Goal: Transaction & Acquisition: Purchase product/service

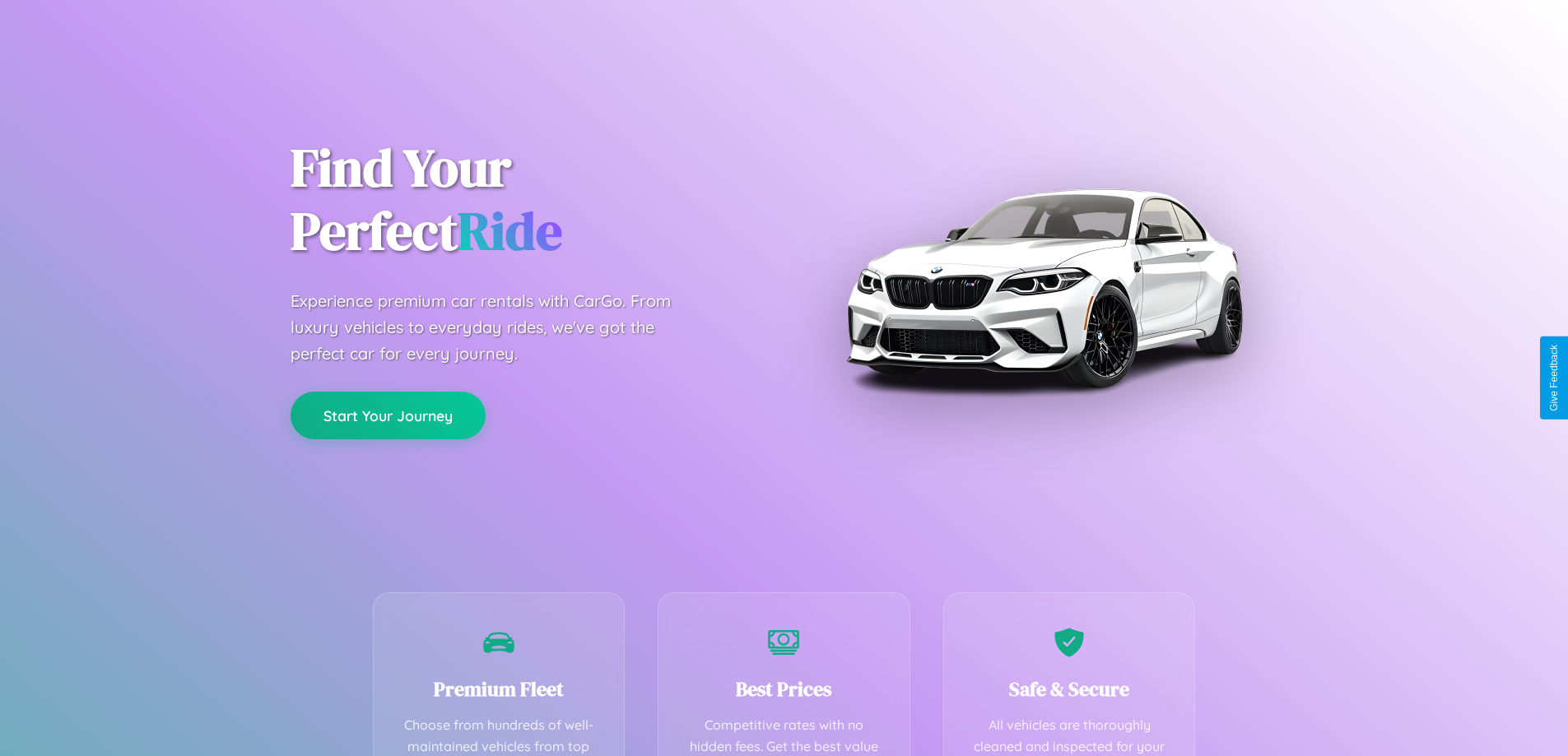
scroll to position [480, 0]
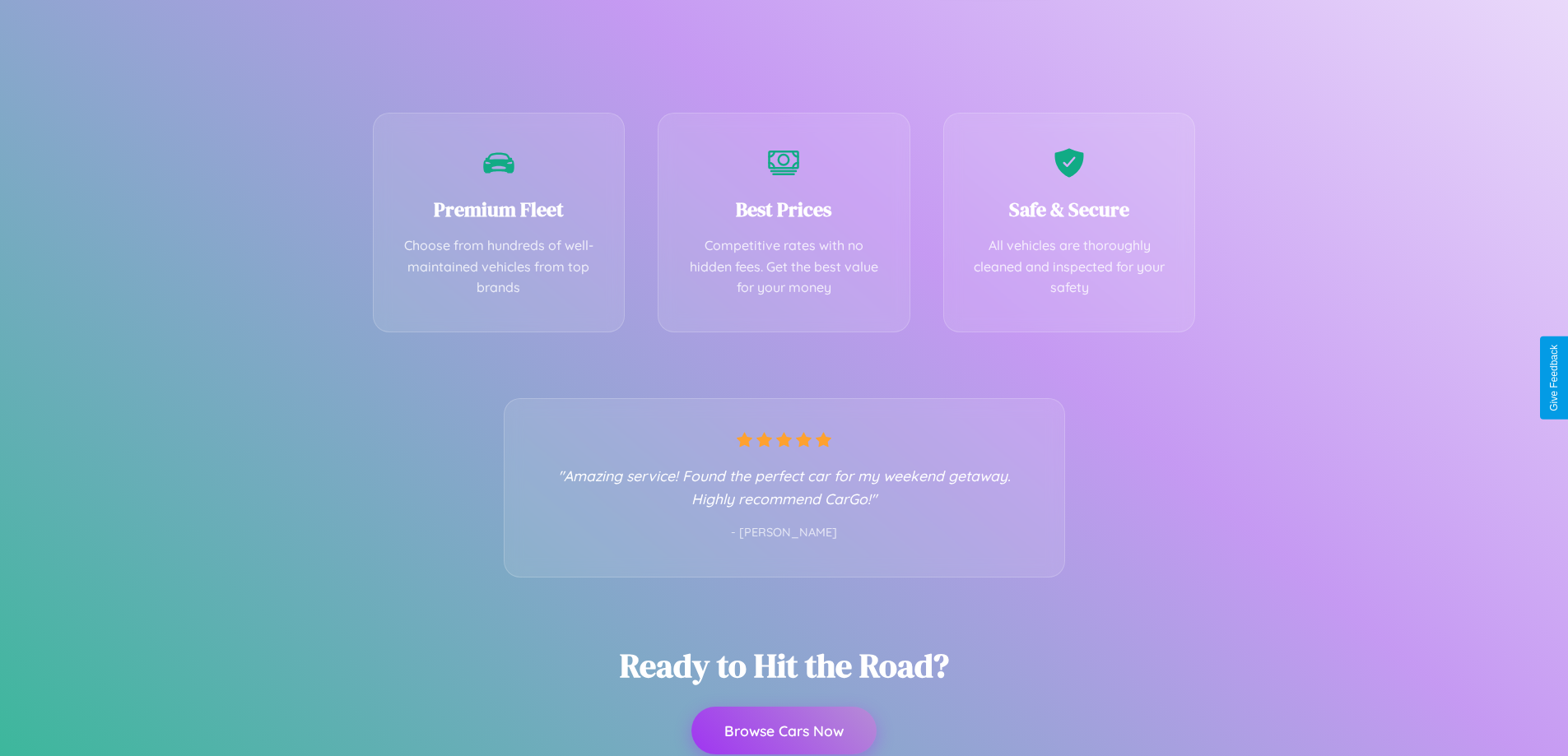
click at [784, 731] on button "Browse Cars Now" at bounding box center [784, 730] width 185 height 48
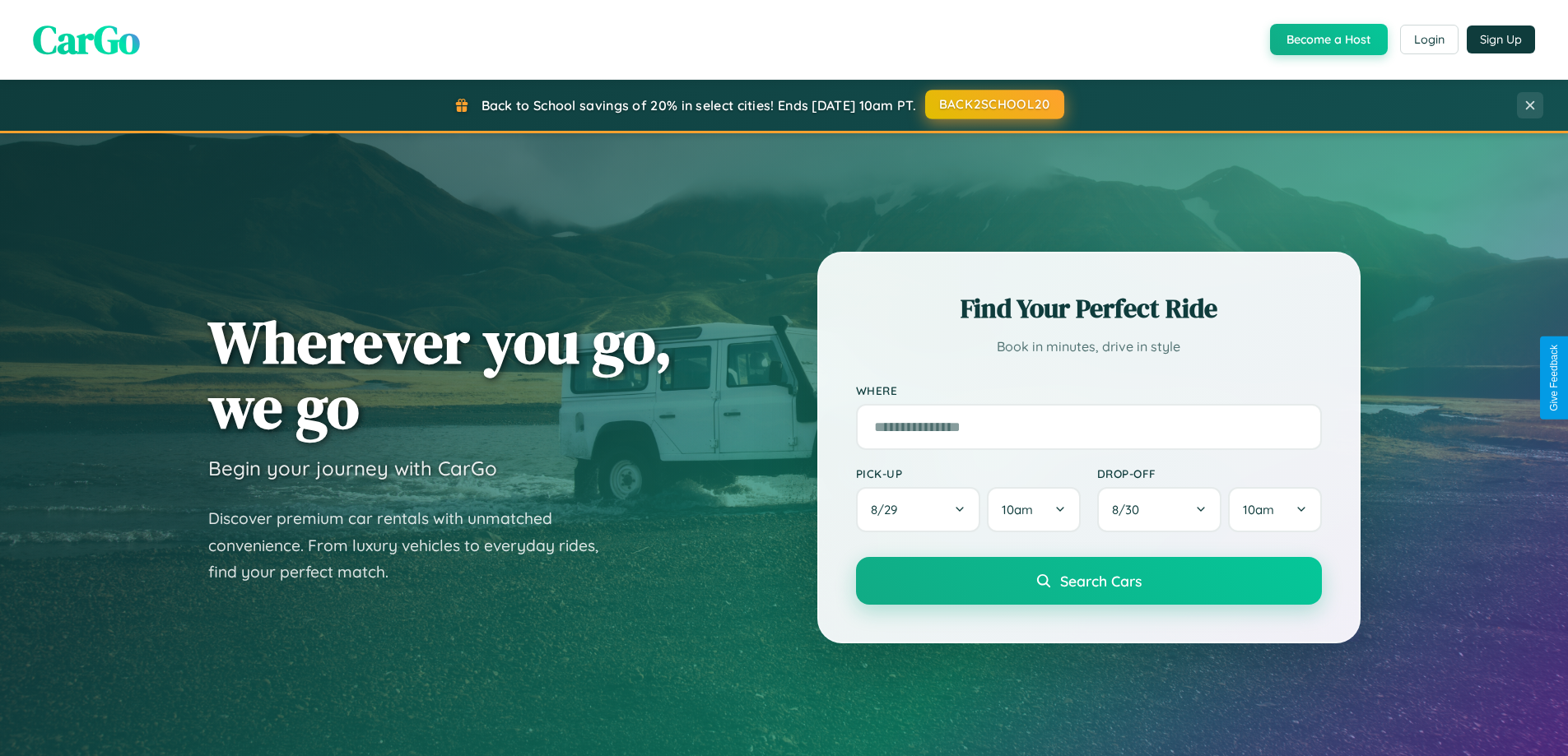
click at [993, 106] on button "BACK2SCHOOL20" at bounding box center [994, 105] width 139 height 30
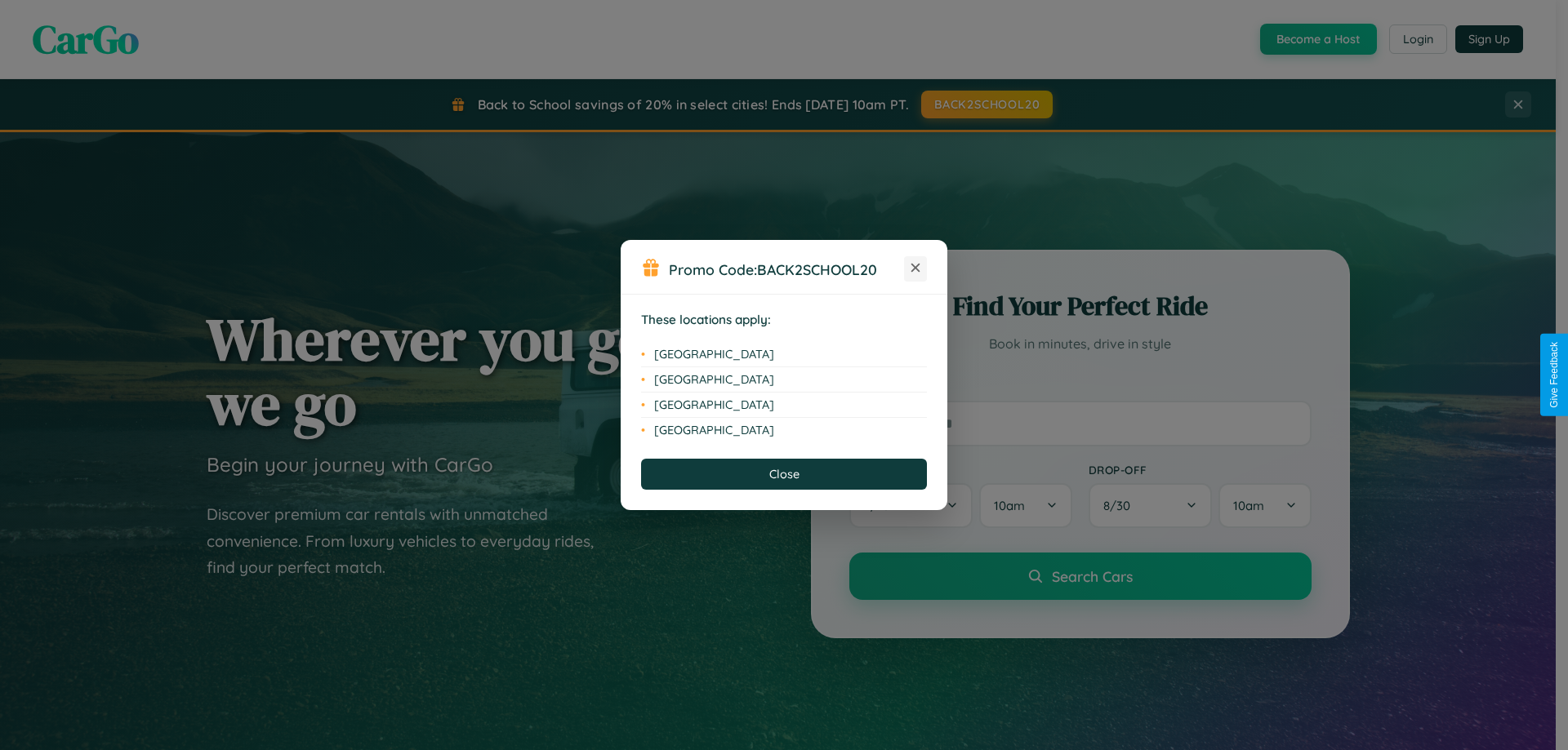
click at [915, 269] on icon at bounding box center [915, 268] width 9 height 9
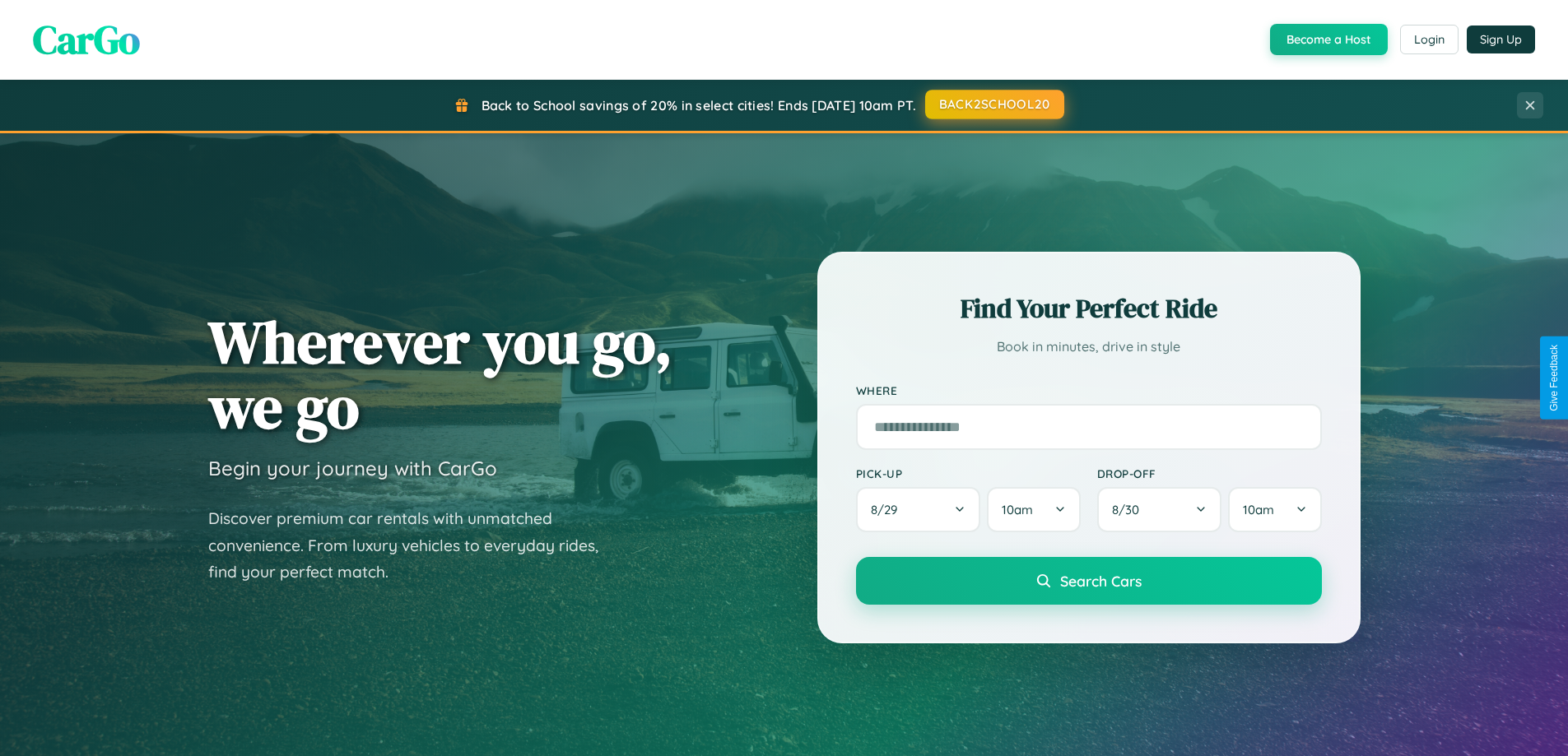
click at [993, 105] on button "BACK2SCHOOL20" at bounding box center [994, 105] width 139 height 30
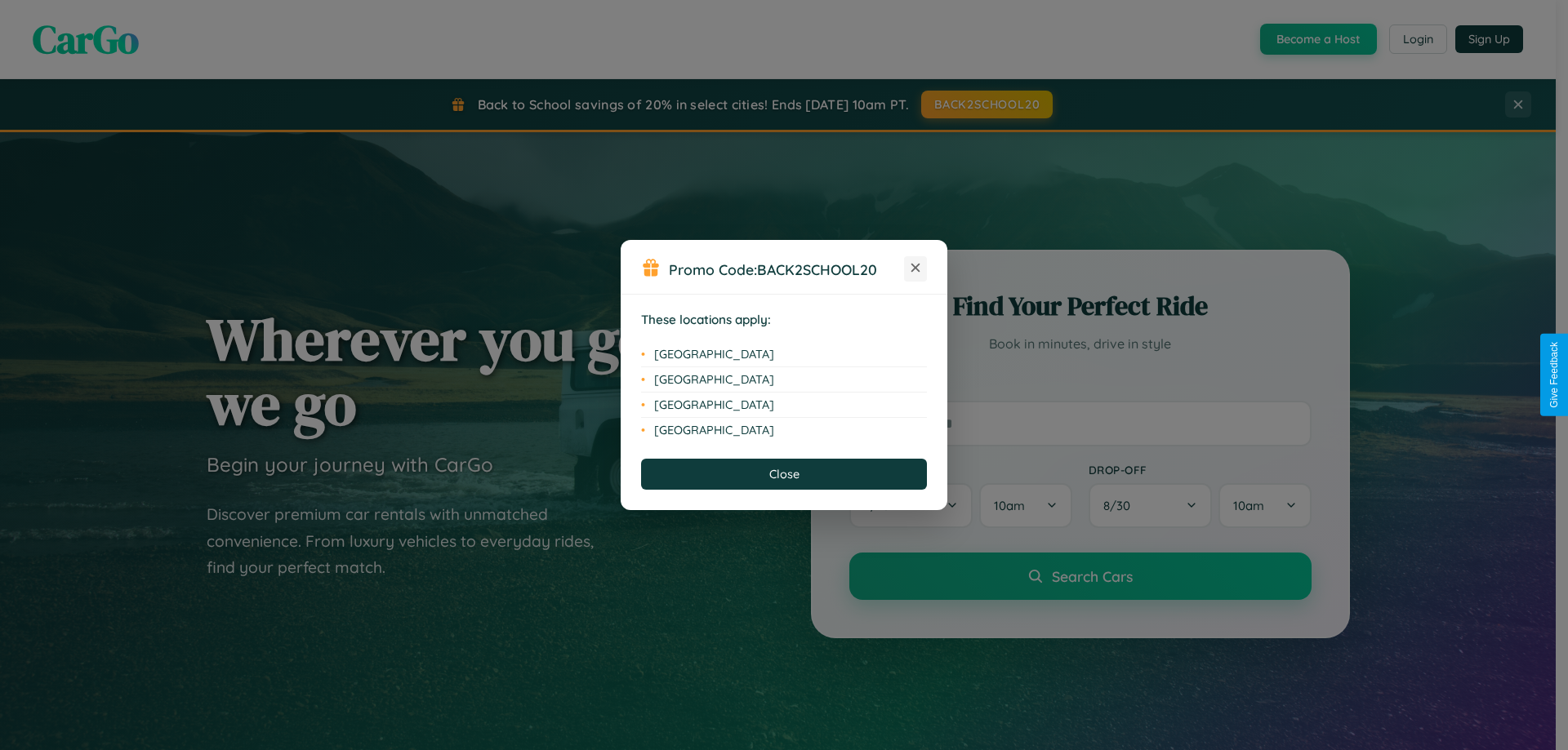
click at [915, 269] on icon at bounding box center [915, 268] width 9 height 9
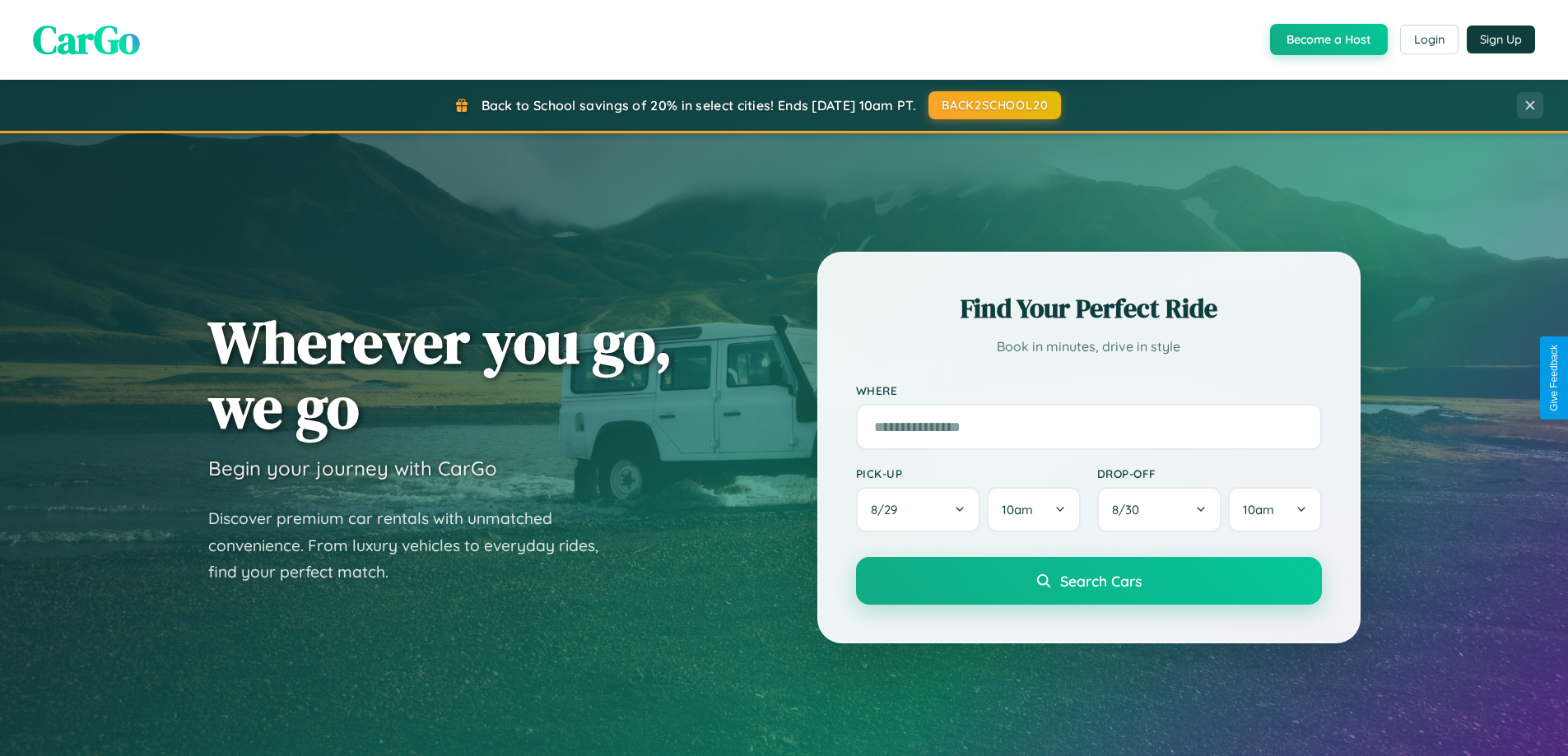
scroll to position [1132, 0]
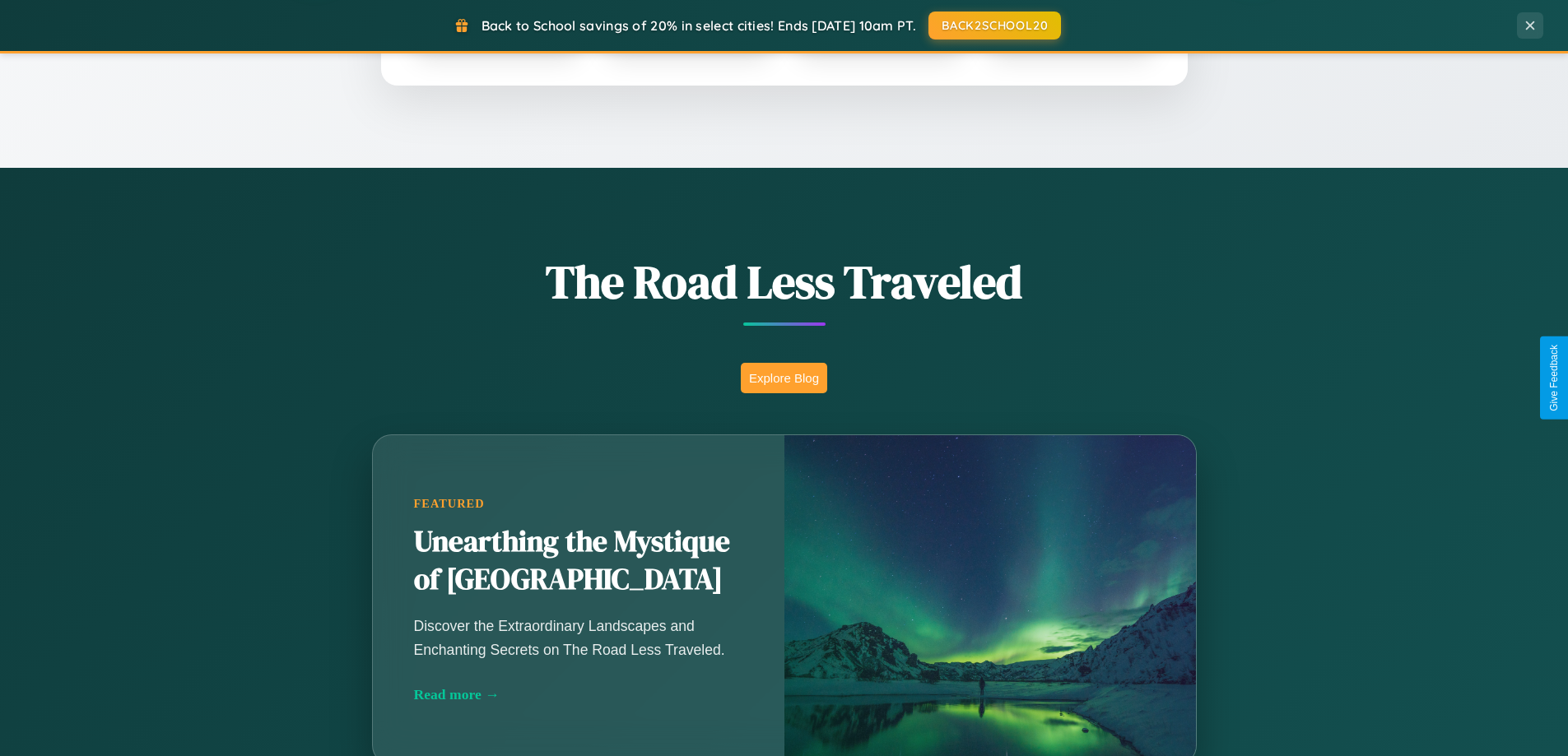
click at [784, 377] on button "Explore Blog" at bounding box center [784, 378] width 87 height 31
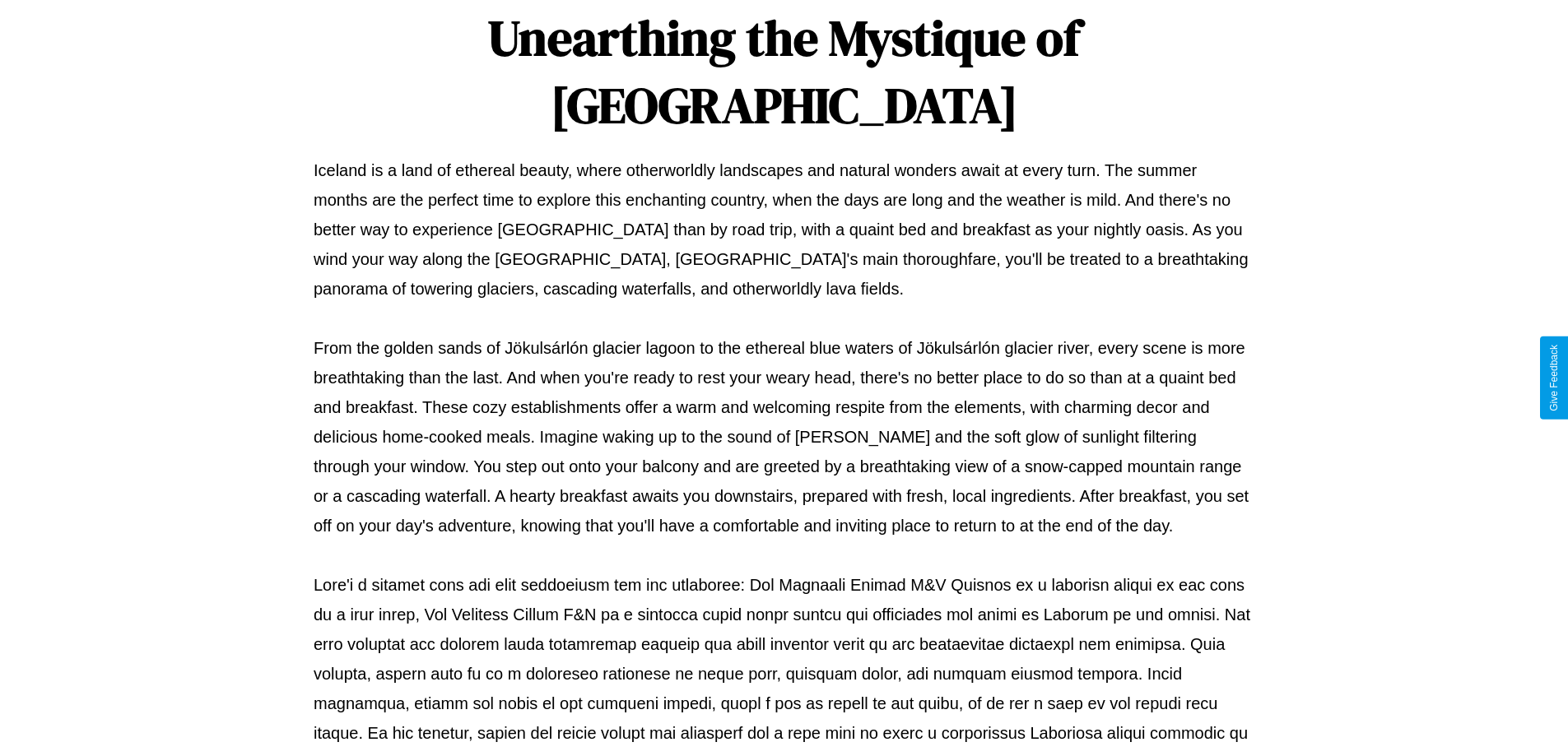
scroll to position [532, 0]
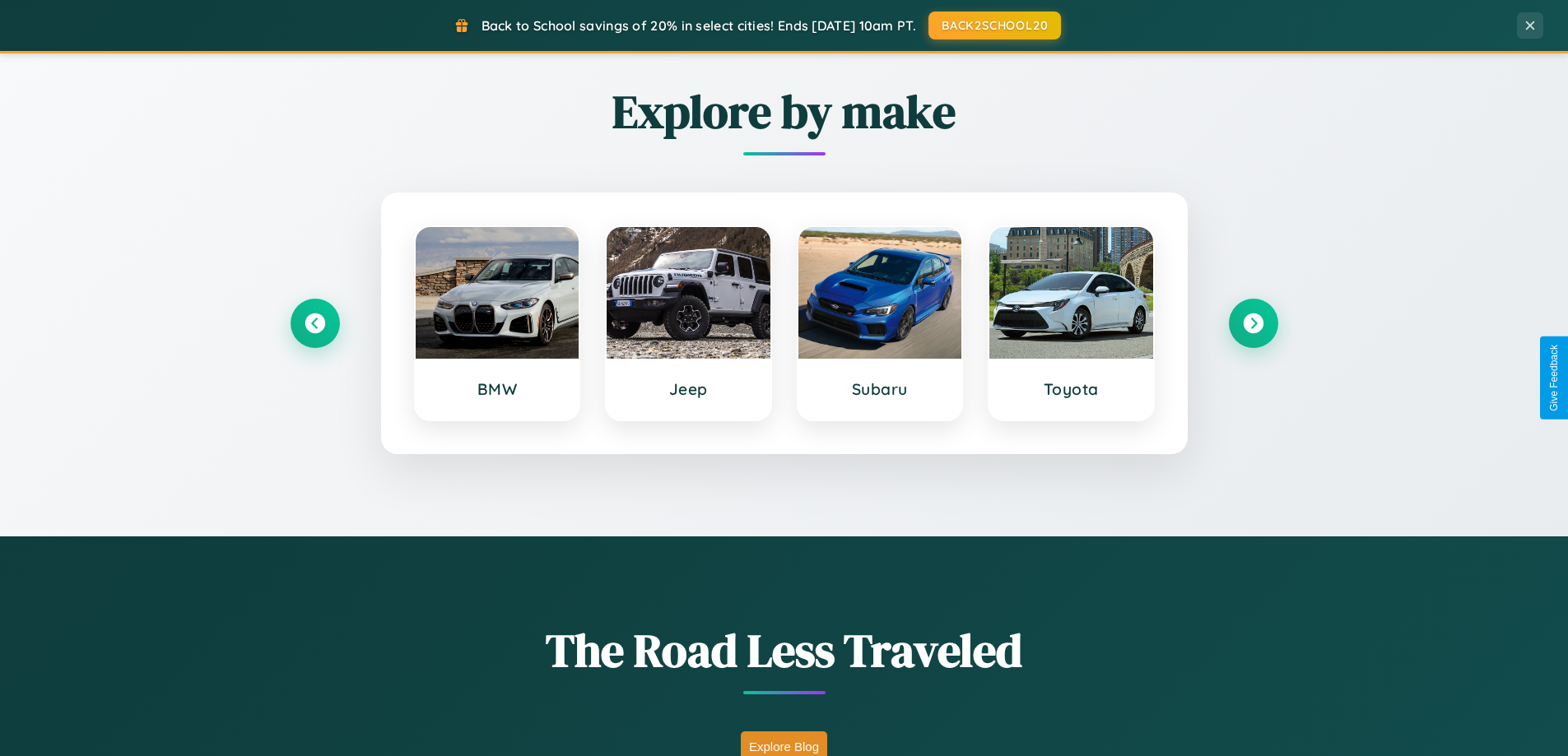
scroll to position [709, 0]
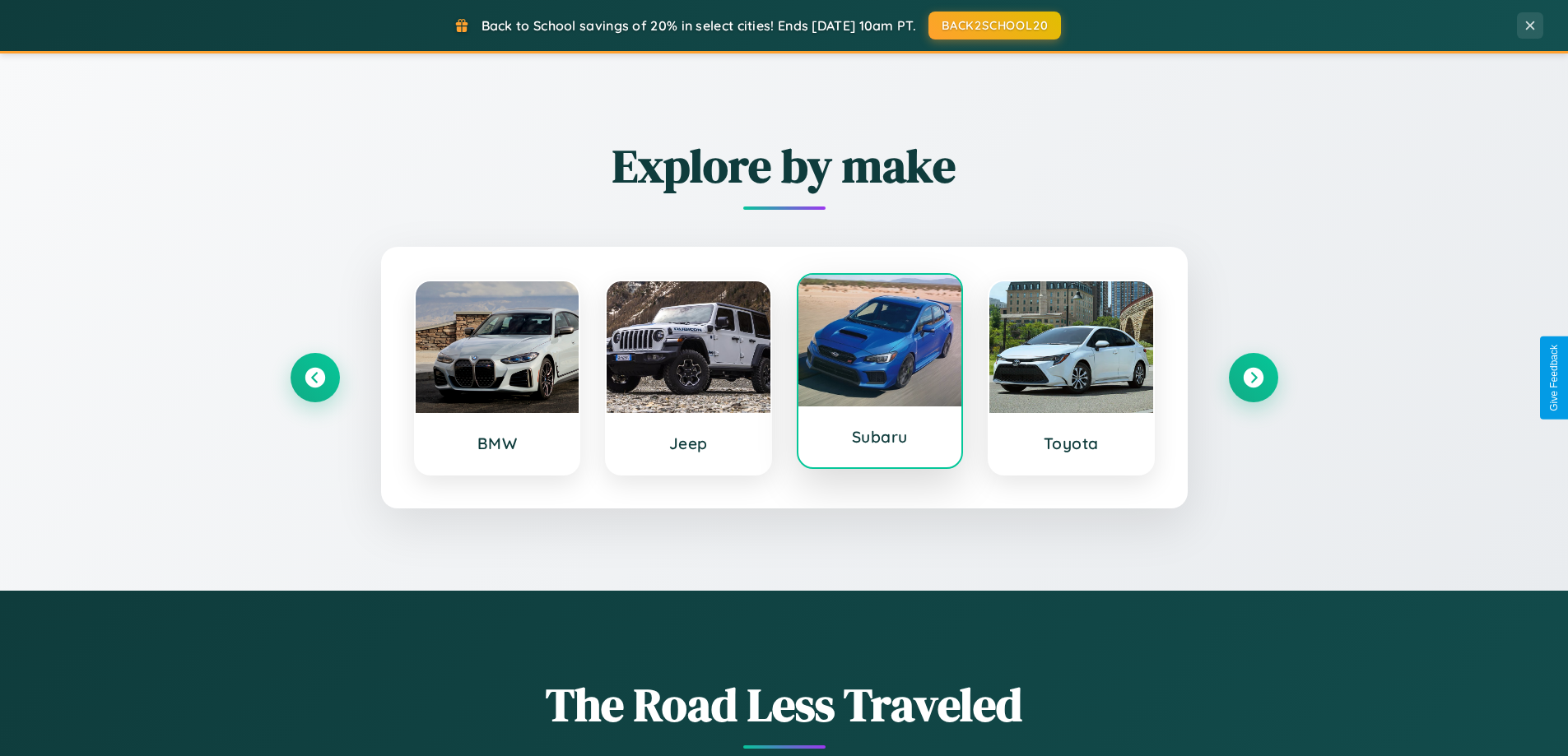
click at [879, 374] on div at bounding box center [880, 340] width 163 height 131
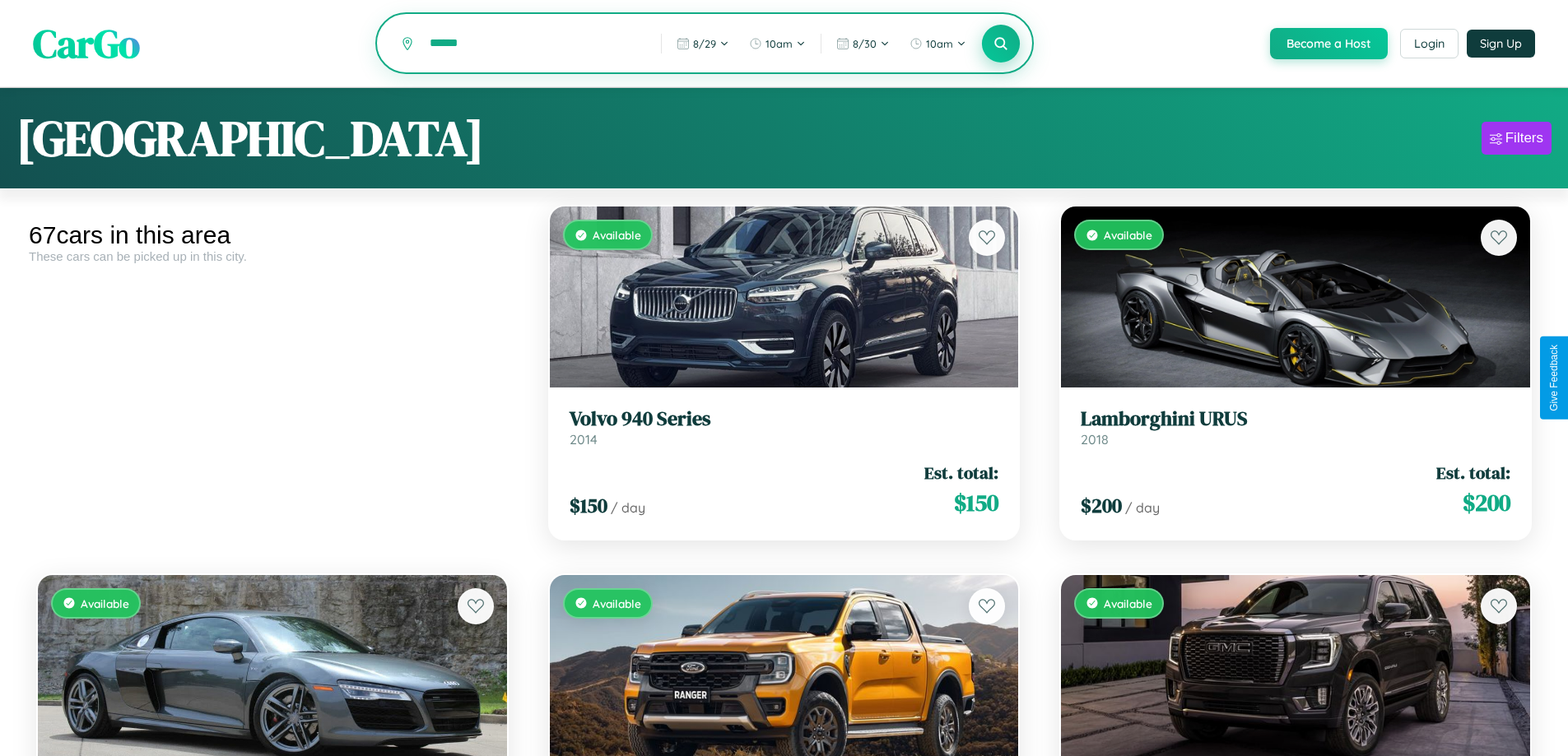
type input "******"
click at [1000, 45] on icon at bounding box center [1001, 43] width 16 height 16
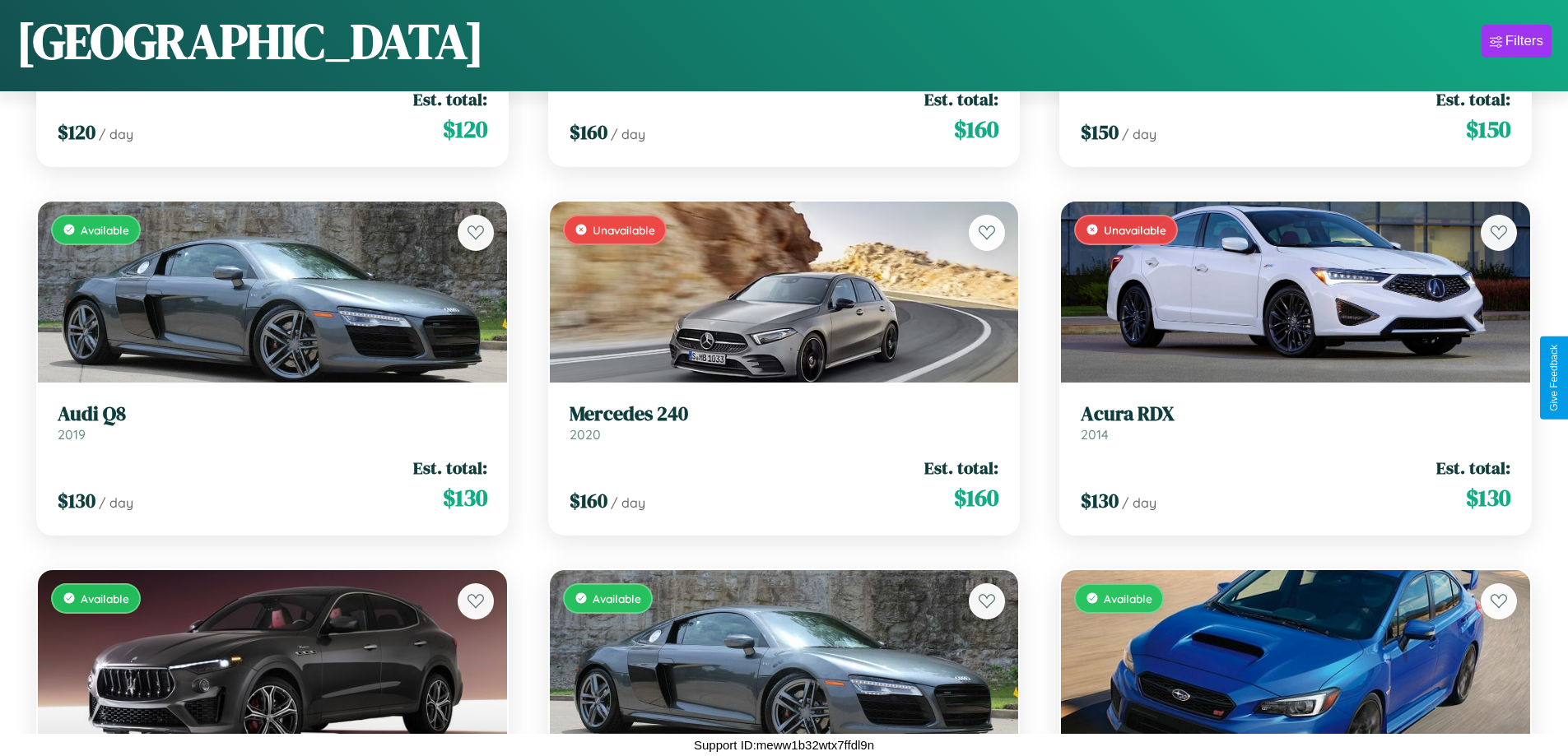
scroll to position [7966, 0]
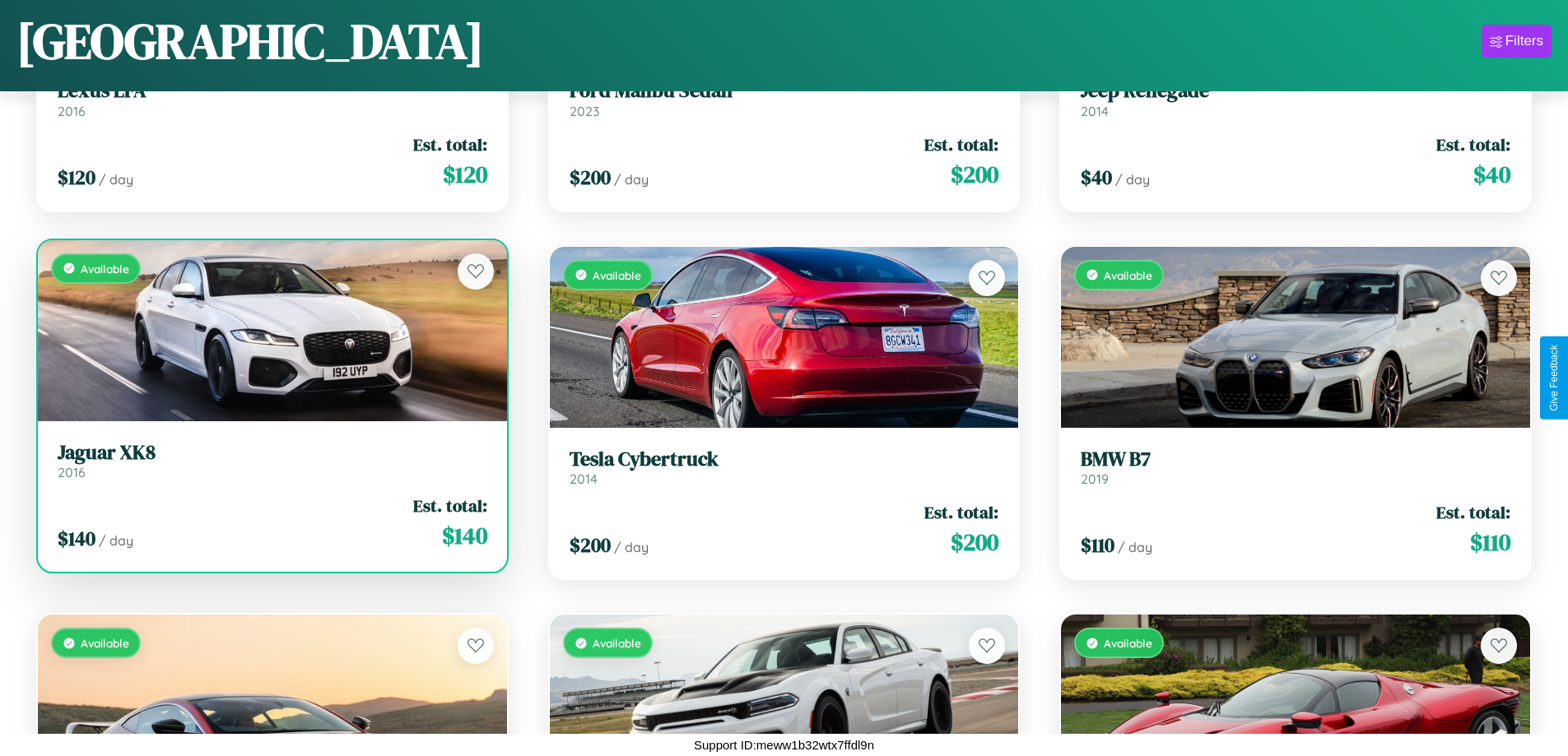
click at [270, 466] on link "Jaguar XK8 2016" at bounding box center [272, 461] width 429 height 40
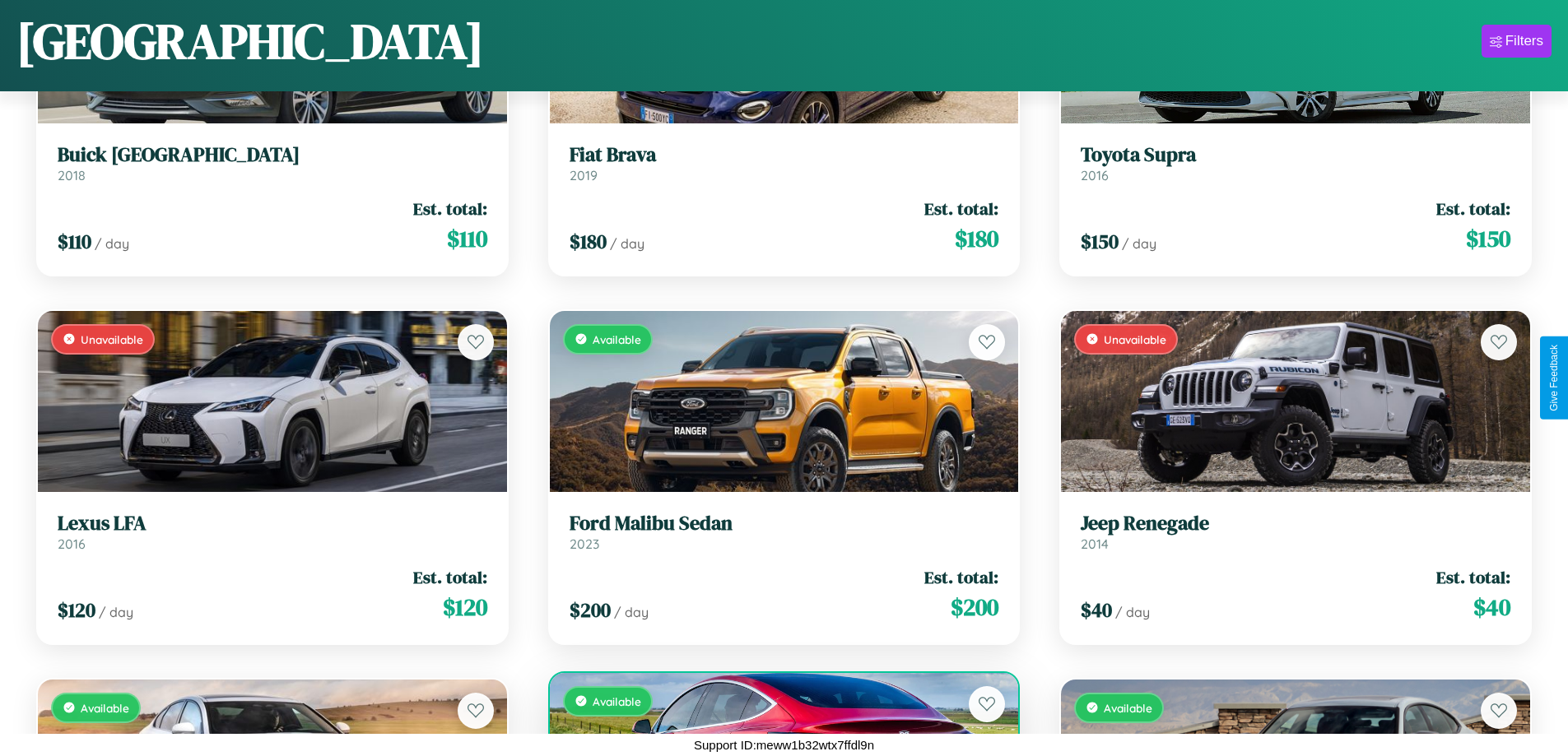
scroll to position [6861, 0]
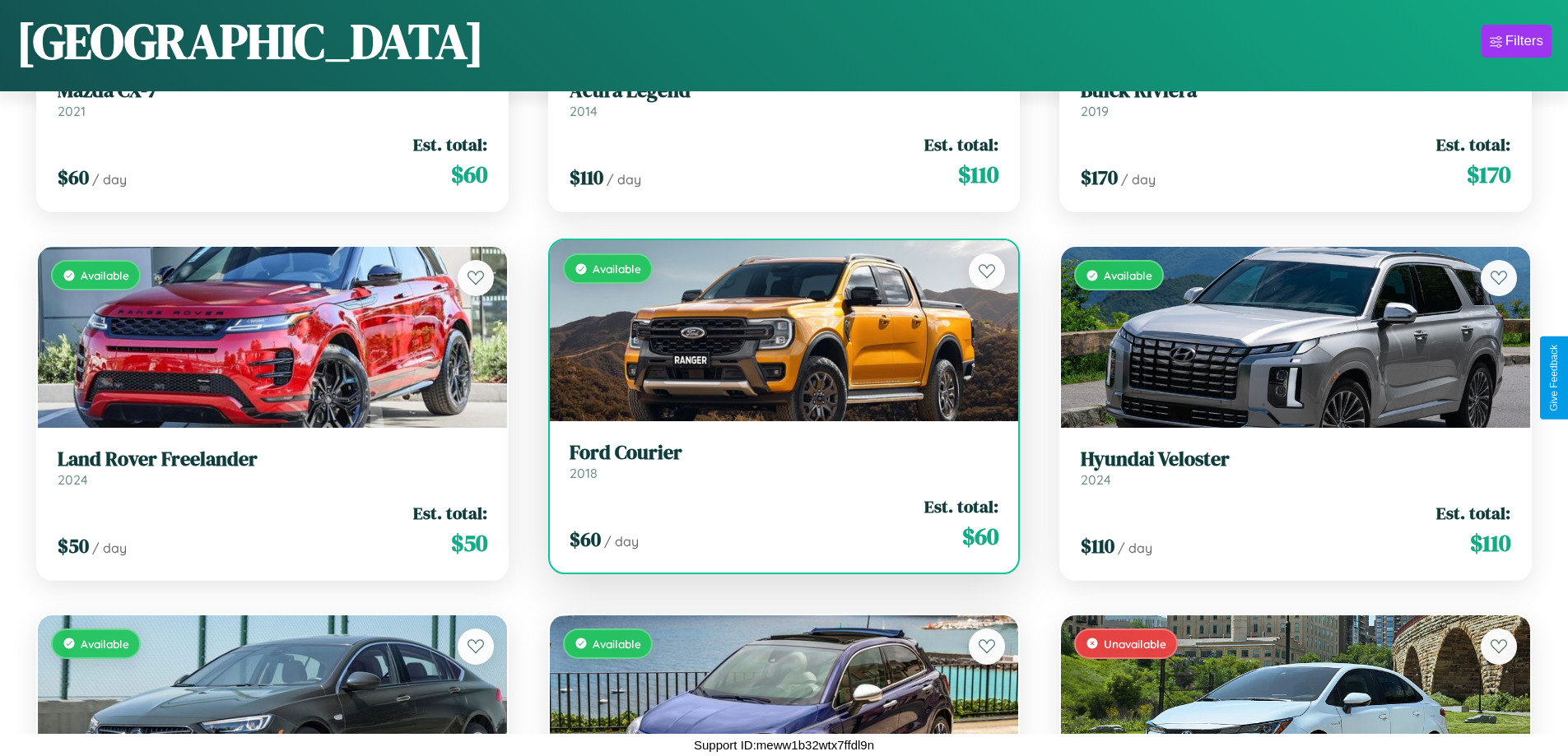
click at [777, 461] on h3 "Ford Courier" at bounding box center [784, 452] width 429 height 24
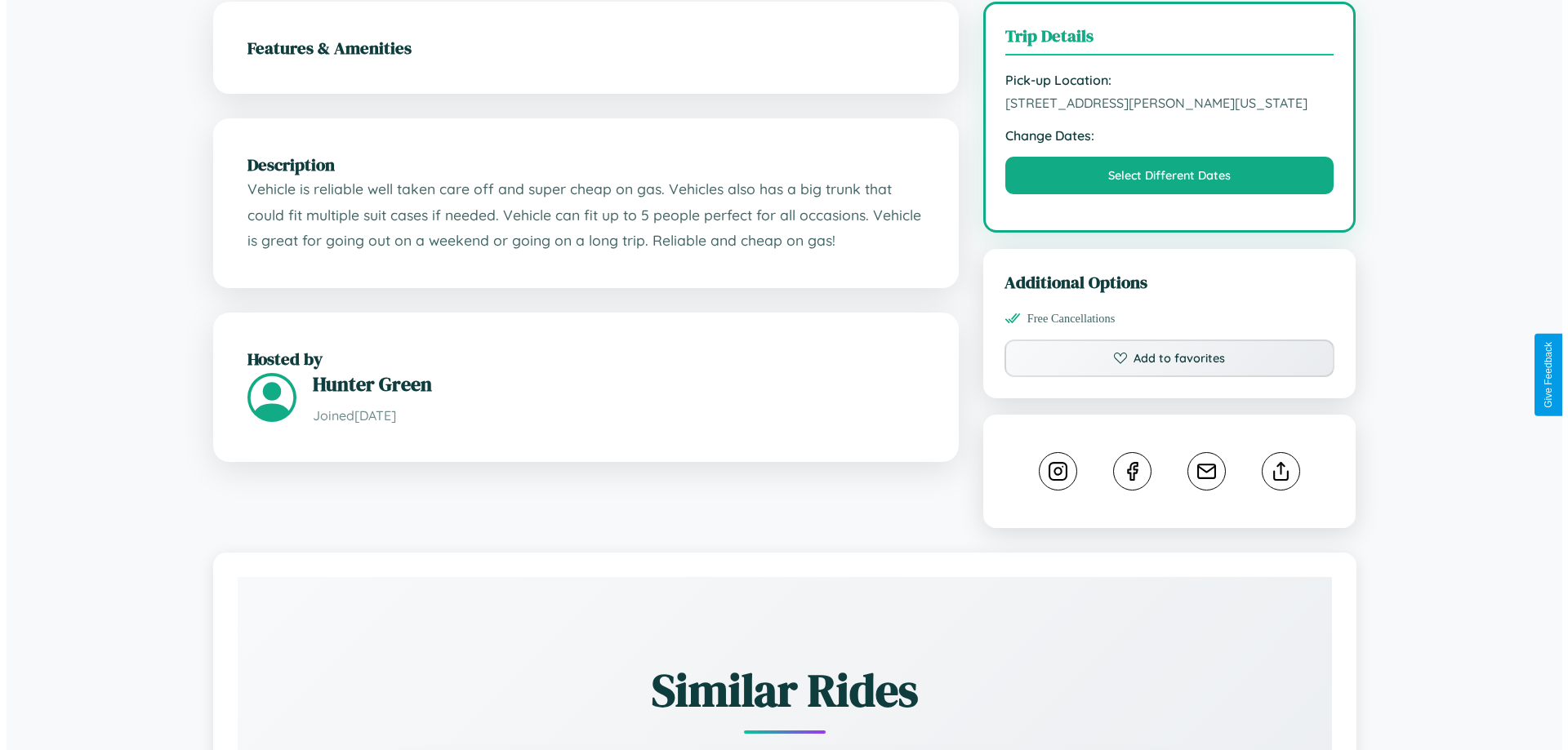
scroll to position [440, 0]
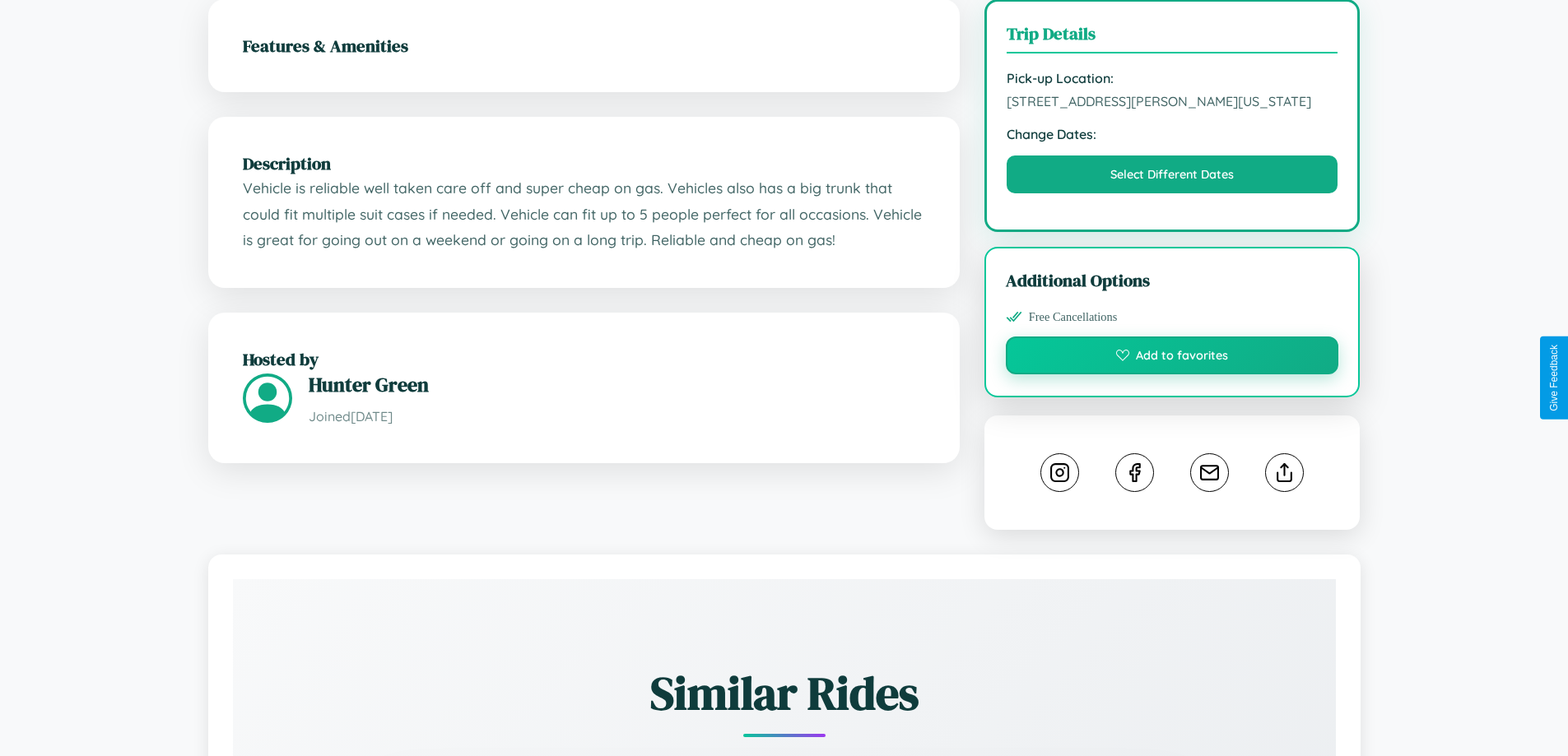
click at [1172, 374] on button "Add to favorites" at bounding box center [1172, 356] width 334 height 38
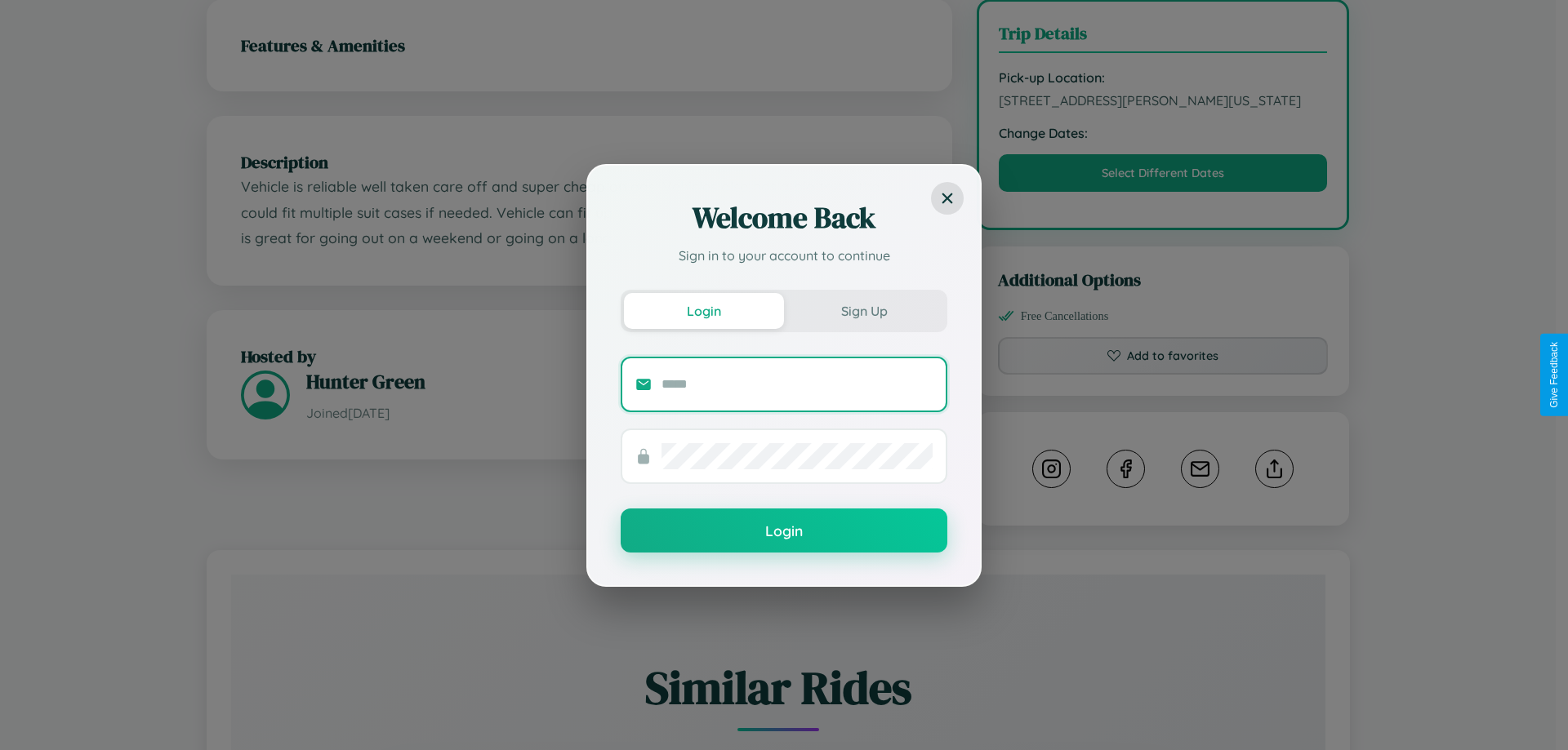
click at [797, 383] on input "text" at bounding box center [796, 384] width 271 height 26
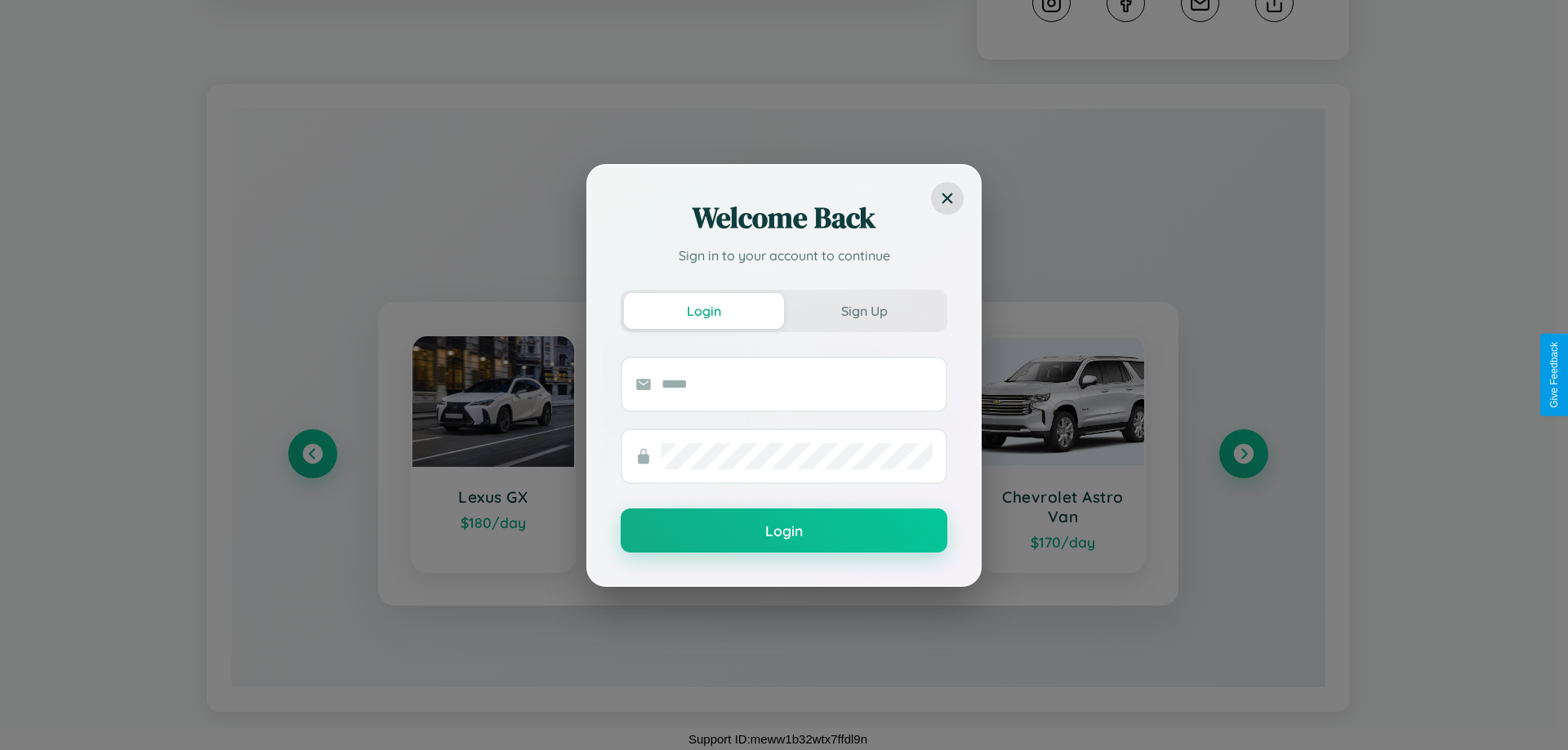
click at [1243, 454] on div "Welcome Back Sign in to your account to continue Login Sign Up Login" at bounding box center [784, 375] width 1568 height 750
click at [312, 454] on div "Welcome Back Sign in to your account to continue Login Sign Up Login" at bounding box center [784, 375] width 1568 height 750
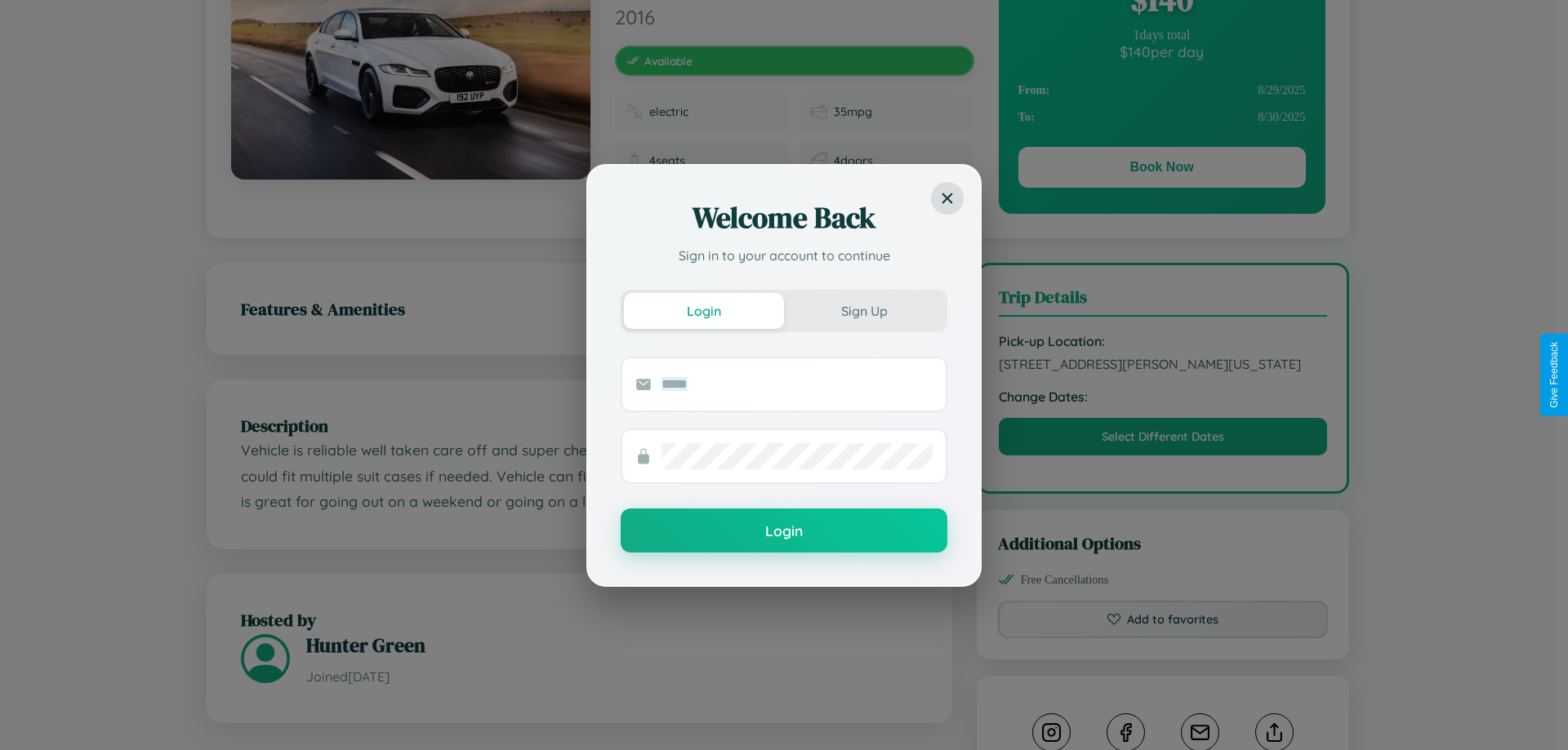
click at [1162, 374] on div "Welcome Back Sign in to your account to continue Login Sign Up Login" at bounding box center [784, 375] width 1568 height 750
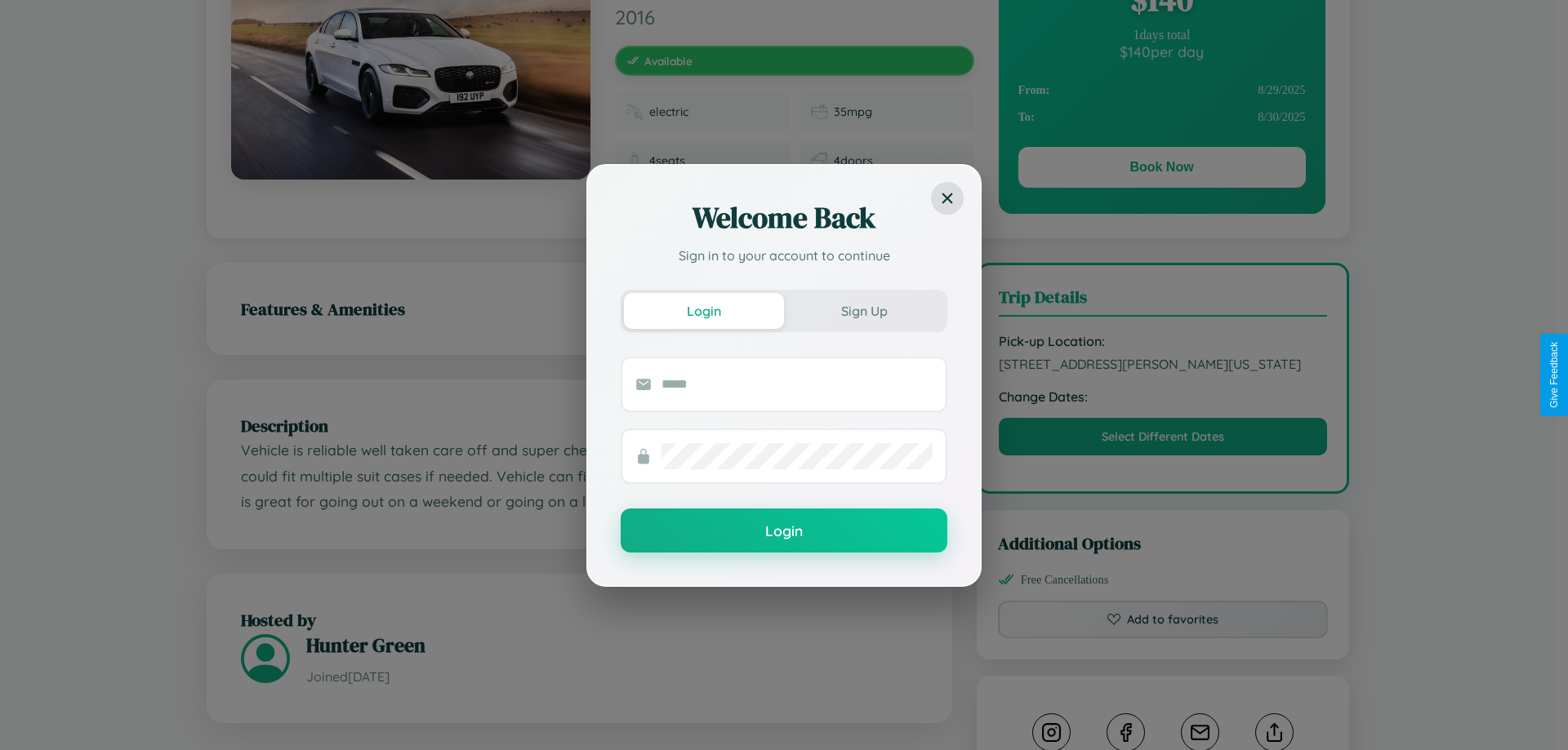
click at [1162, 374] on div "Welcome Back Sign in to your account to continue Login Sign Up Login" at bounding box center [784, 375] width 1568 height 750
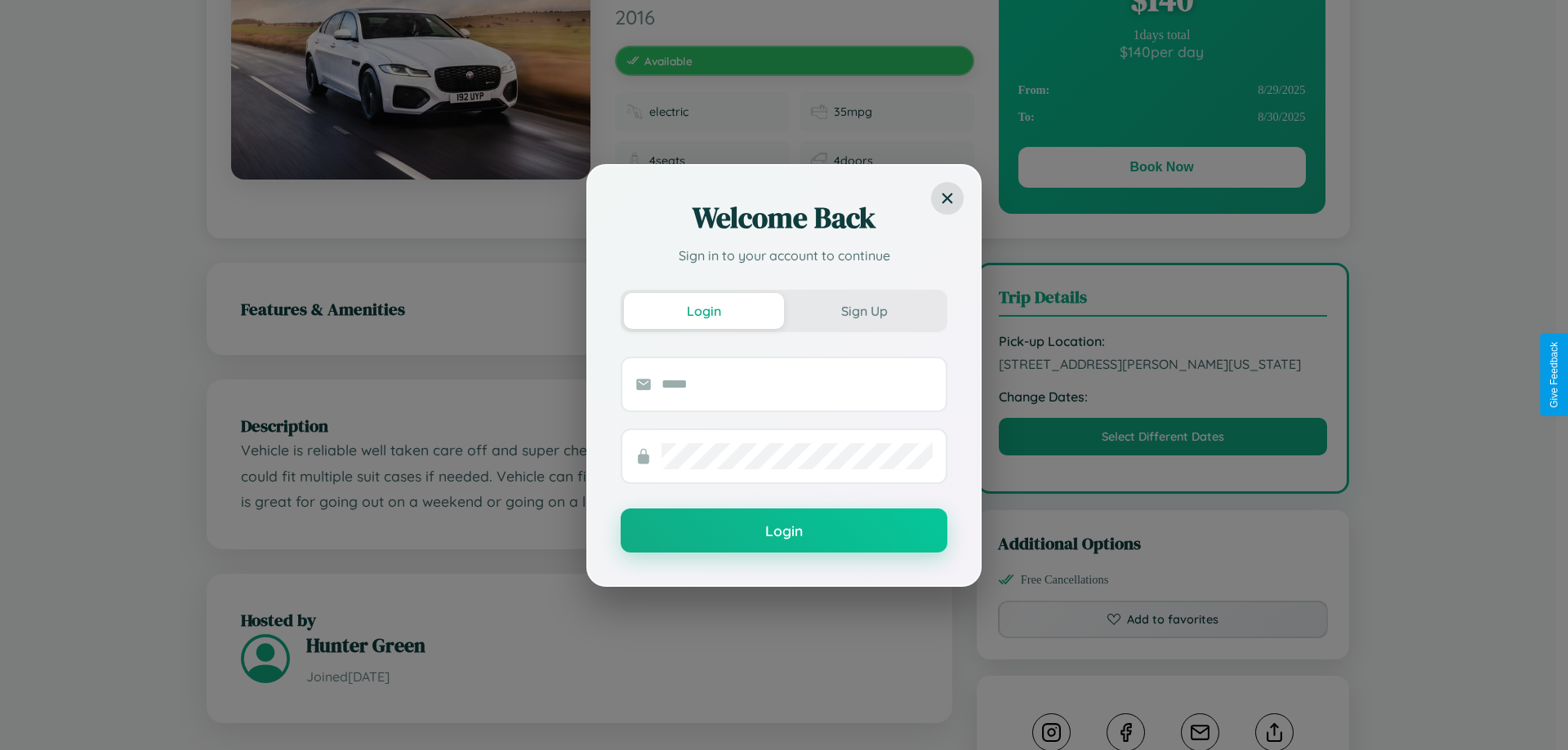
click at [1162, 374] on div "Welcome Back Sign in to your account to continue Login Sign Up Login" at bounding box center [784, 375] width 1568 height 750
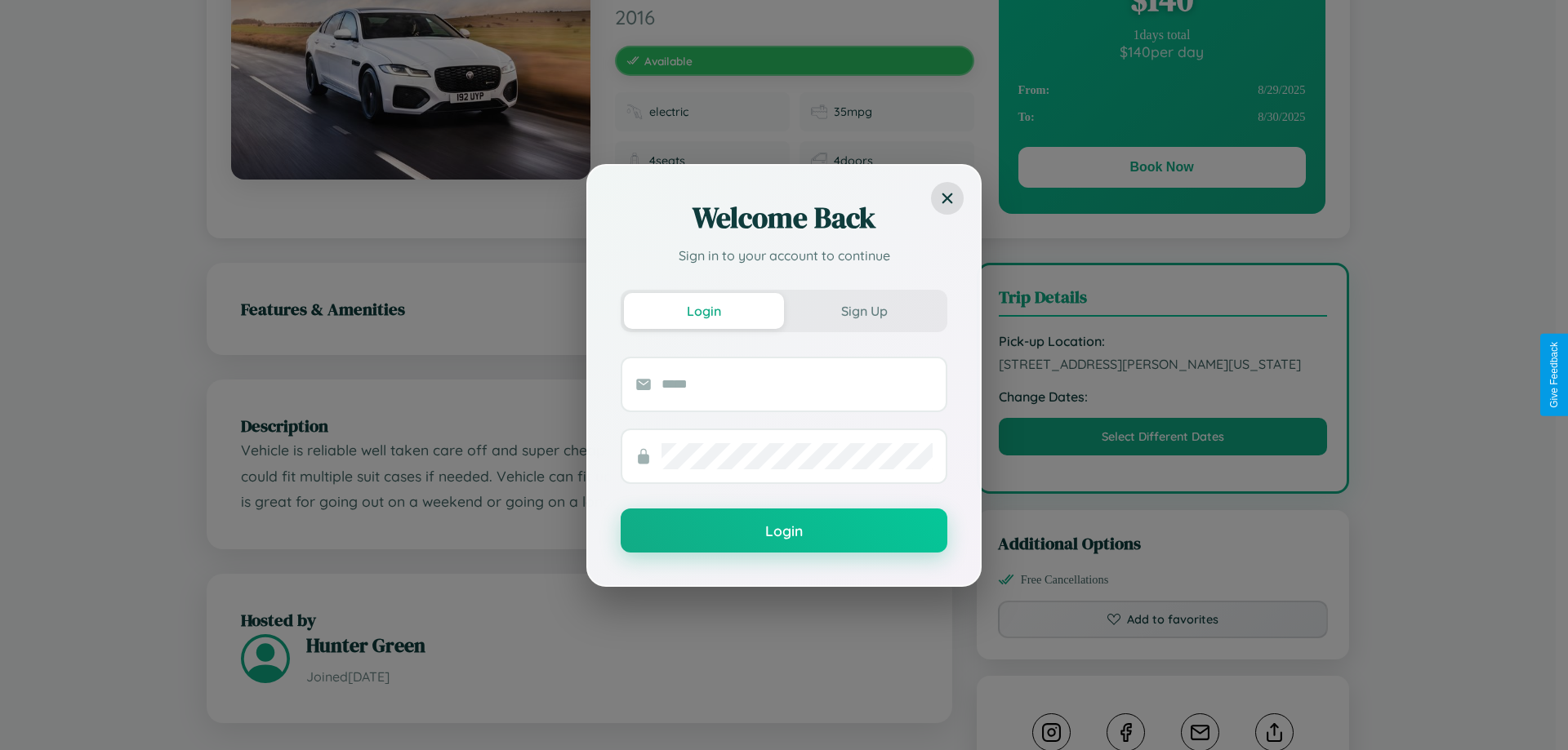
click at [1162, 374] on div "Welcome Back Sign in to your account to continue Login Sign Up Login" at bounding box center [784, 375] width 1568 height 750
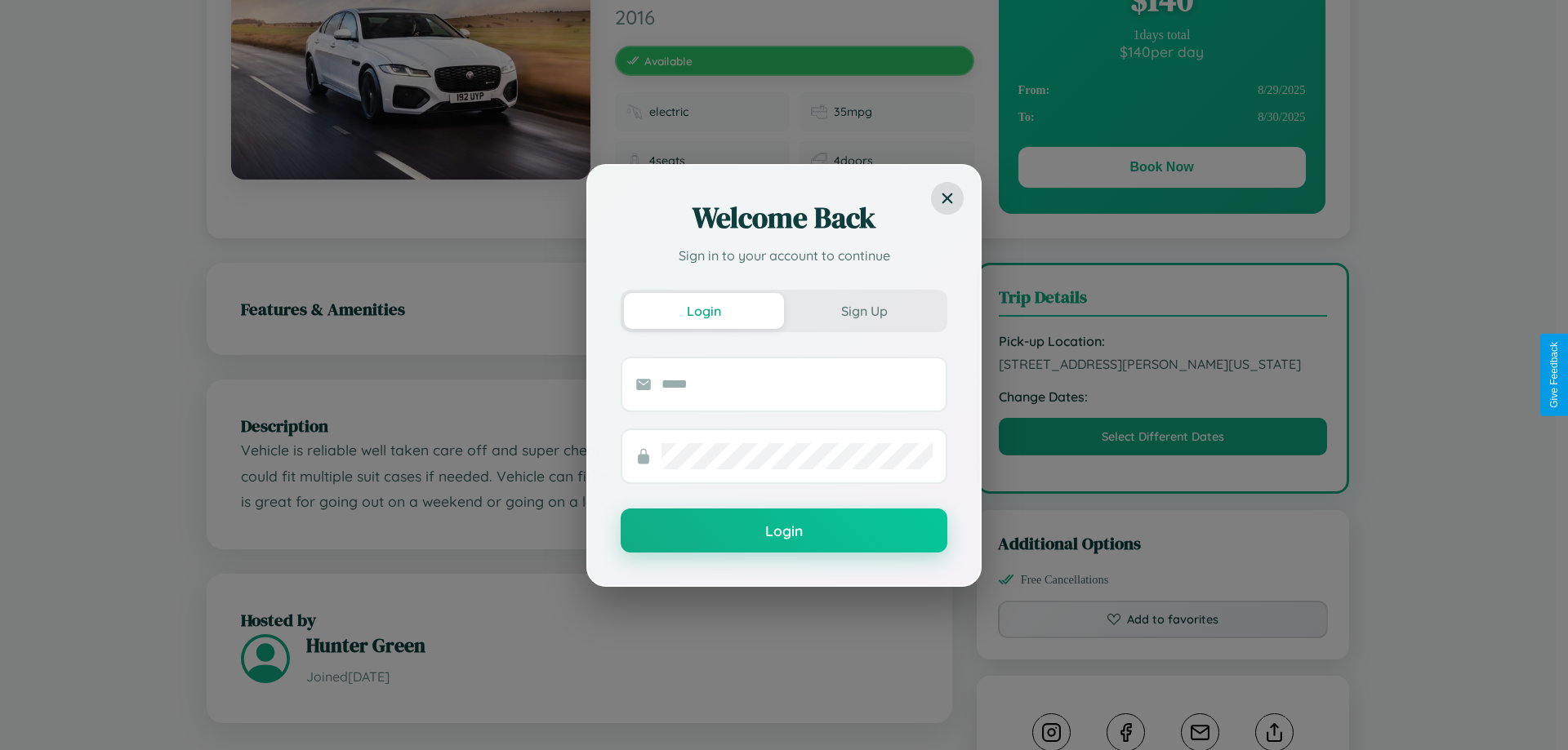
click at [1162, 374] on div "Welcome Back Sign in to your account to continue Login Sign Up Login" at bounding box center [784, 375] width 1568 height 750
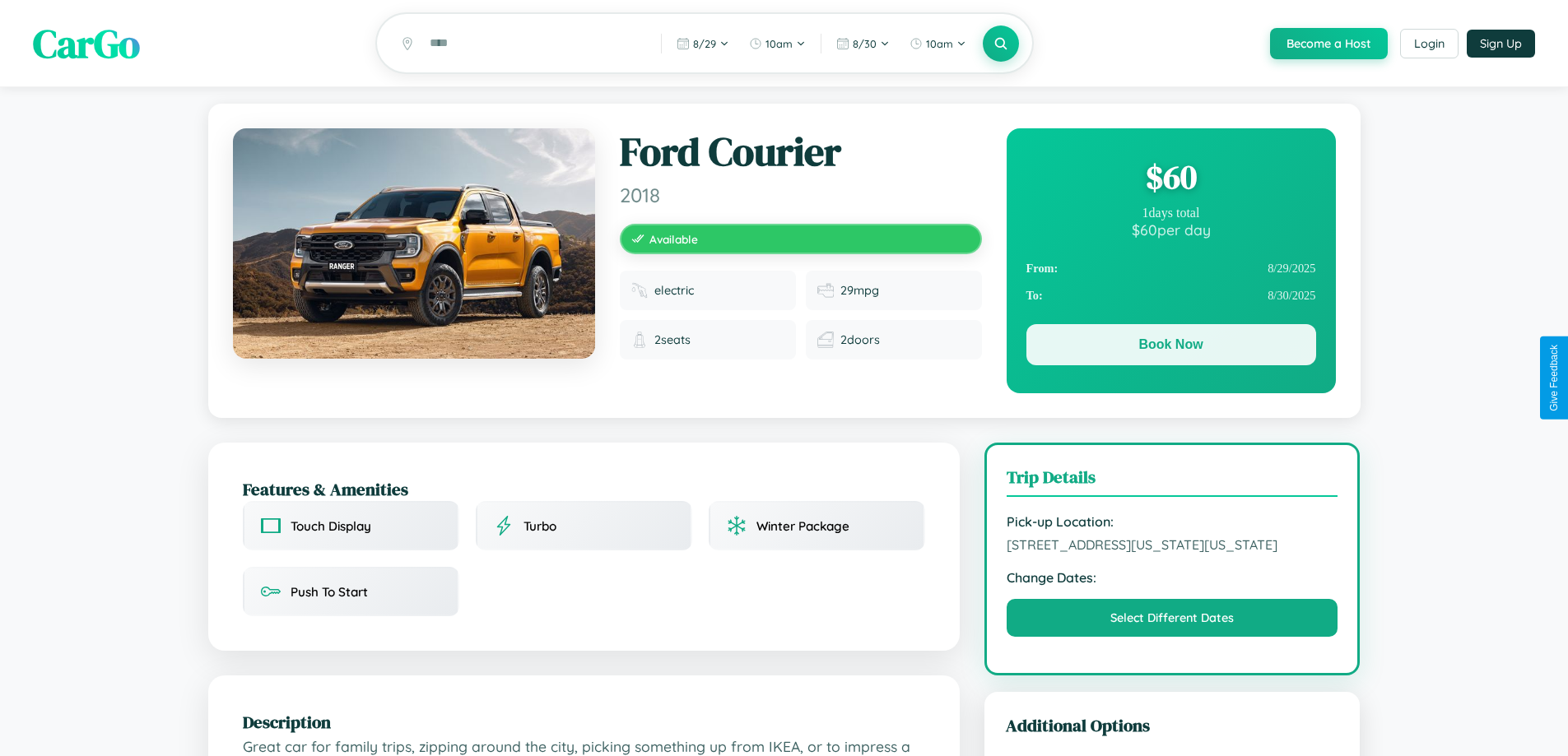
click at [1170, 347] on button "Book Now" at bounding box center [1171, 345] width 290 height 41
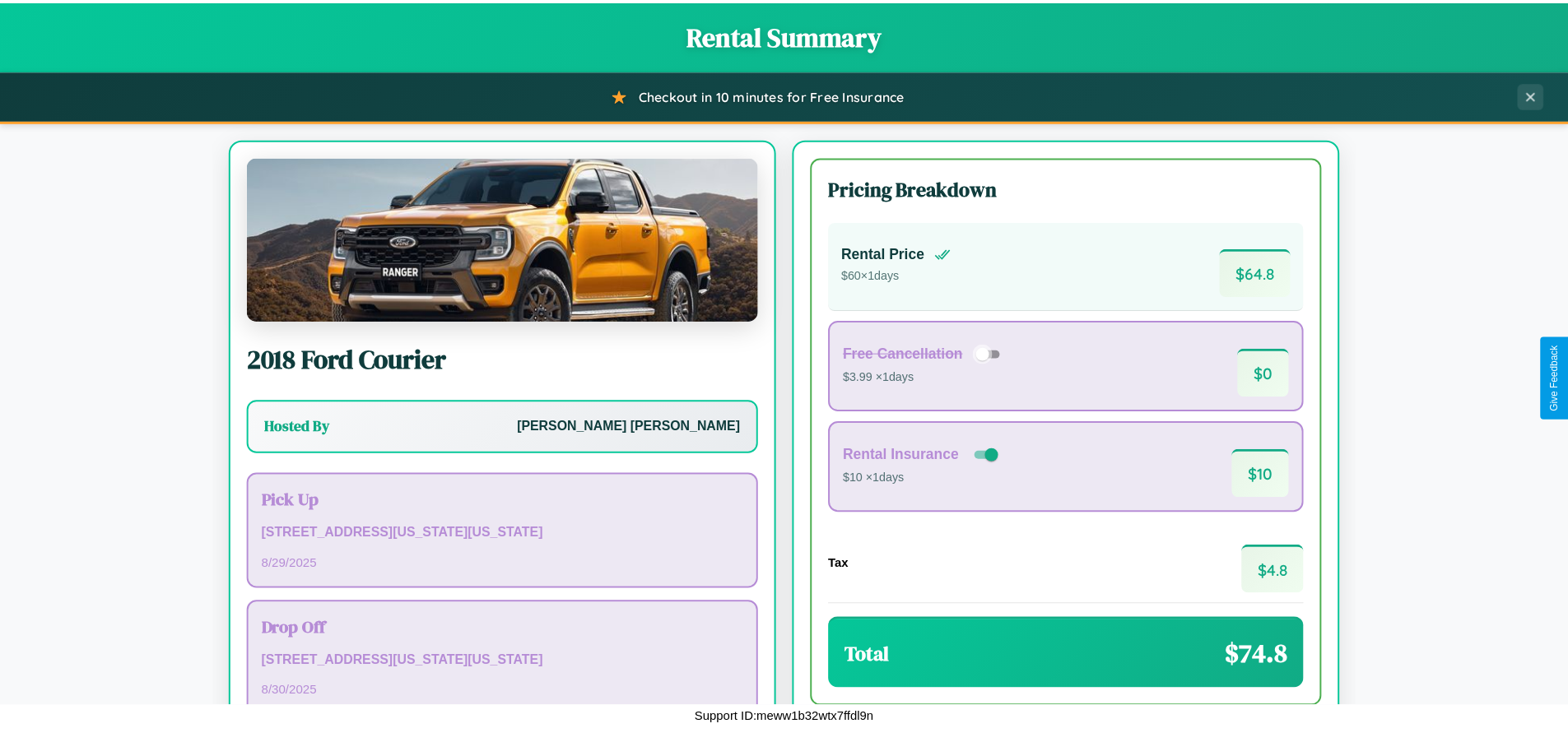
scroll to position [113, 0]
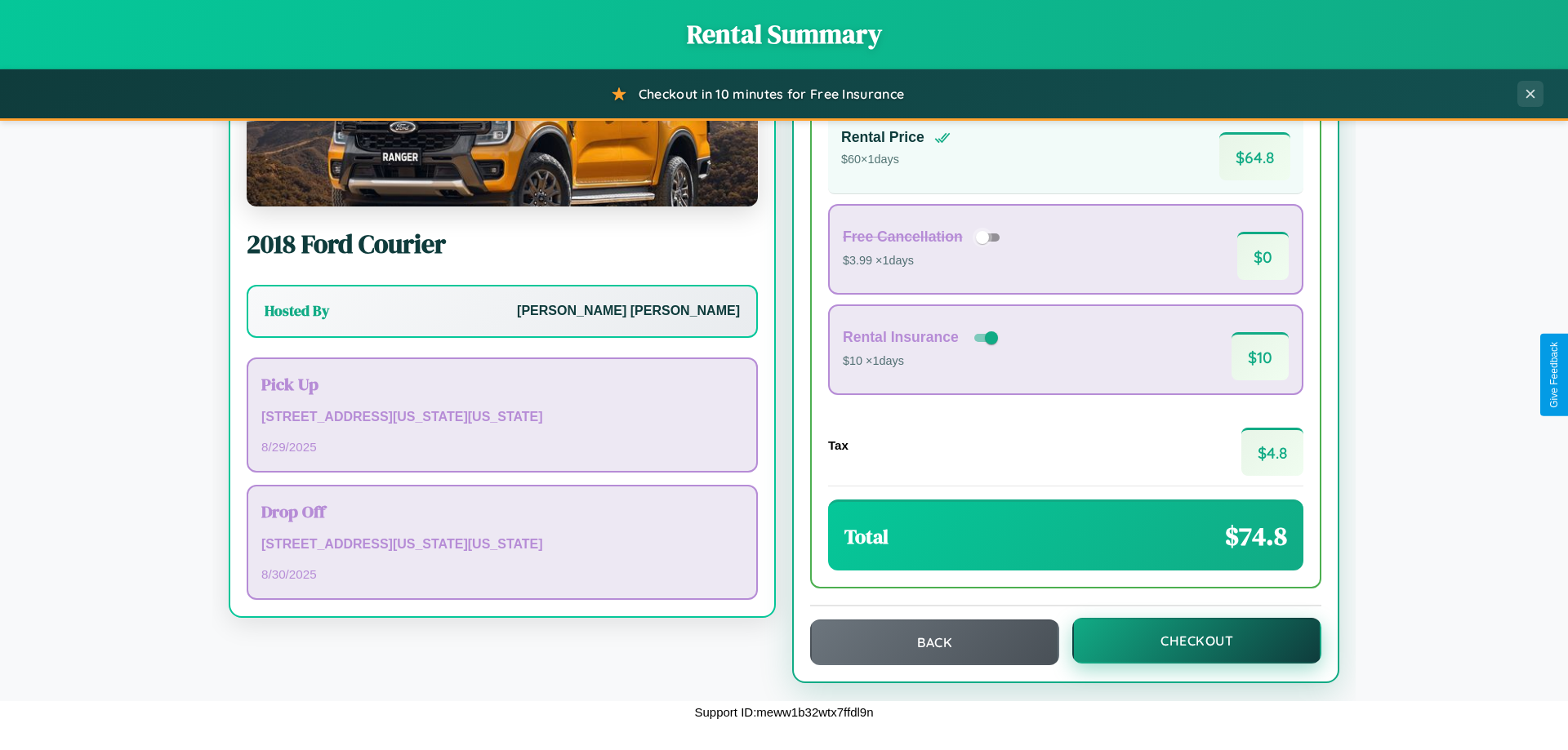
click at [1185, 640] on button "Checkout" at bounding box center [1197, 640] width 249 height 46
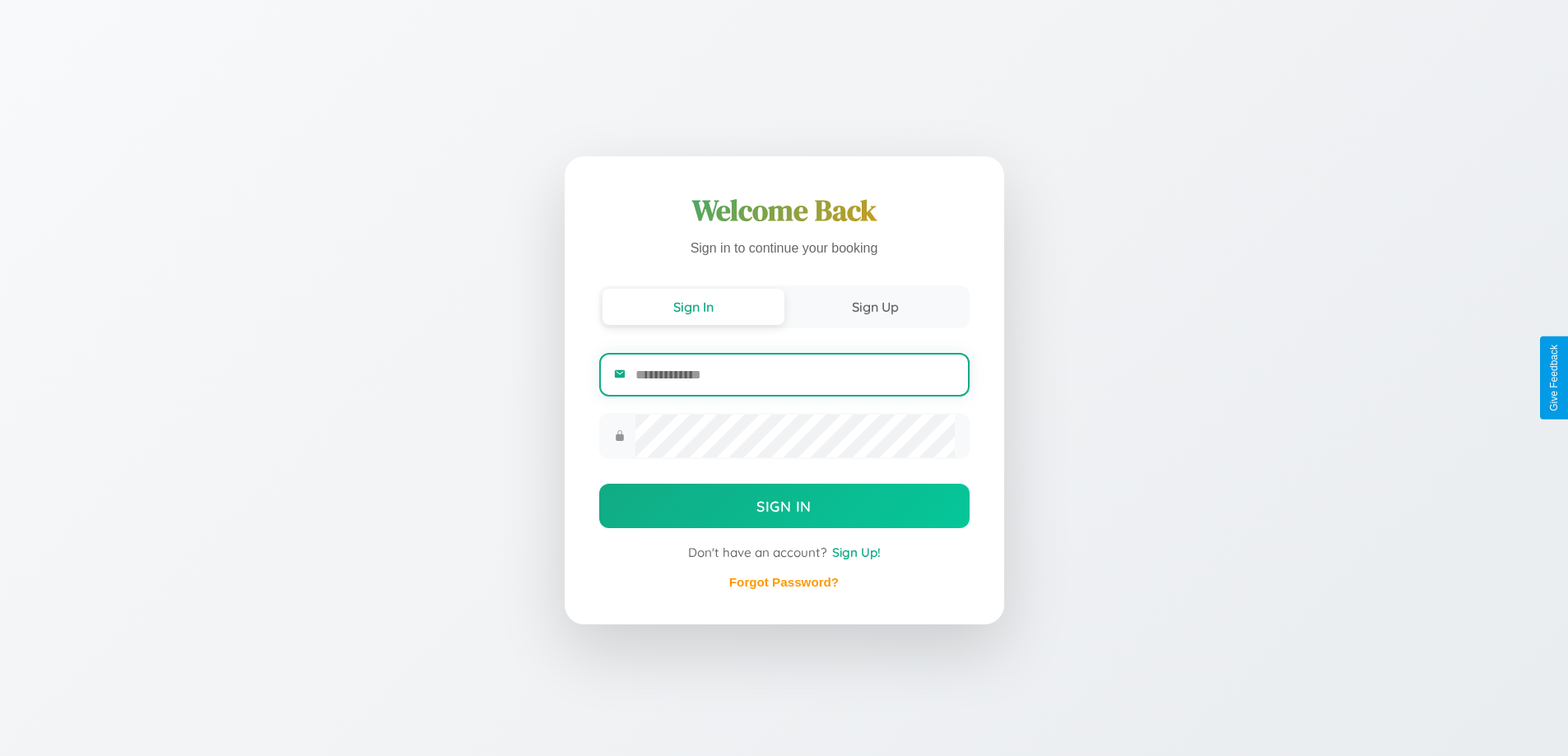
click at [794, 374] on input "email" at bounding box center [794, 375] width 319 height 40
